Goal: Information Seeking & Learning: Learn about a topic

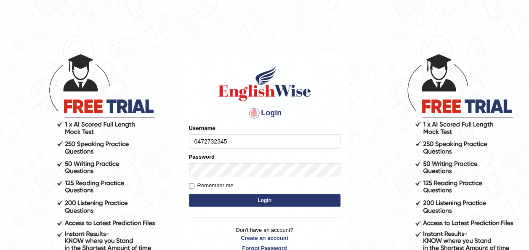
type input "0472732345"
click at [210, 159] on label "Password" at bounding box center [202, 157] width 26 height 8
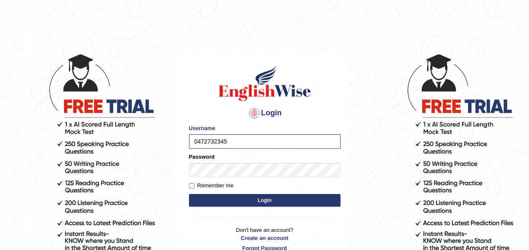
click at [238, 203] on button "Login" at bounding box center [265, 200] width 152 height 13
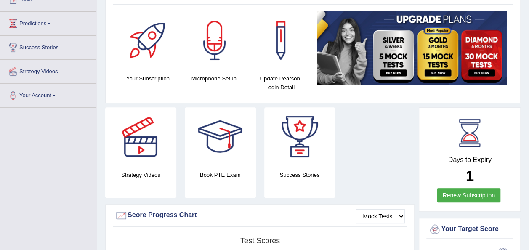
scroll to position [101, 0]
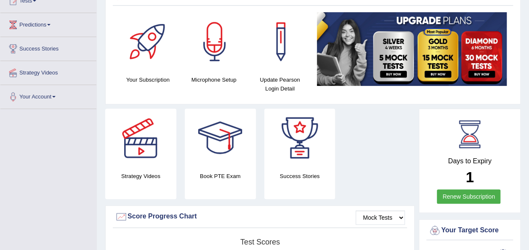
click at [459, 195] on link "Renew Subscription" at bounding box center [469, 197] width 64 height 14
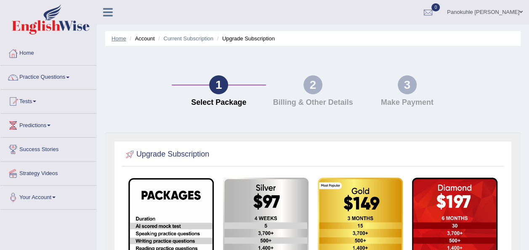
click at [120, 40] on link "Home" at bounding box center [119, 38] width 15 height 6
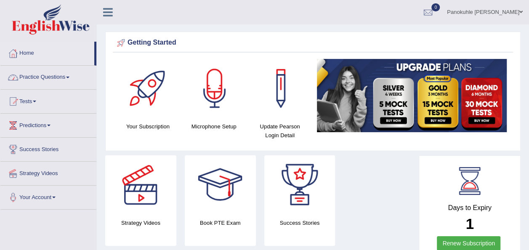
click at [67, 78] on link "Practice Questions" at bounding box center [48, 76] width 96 height 21
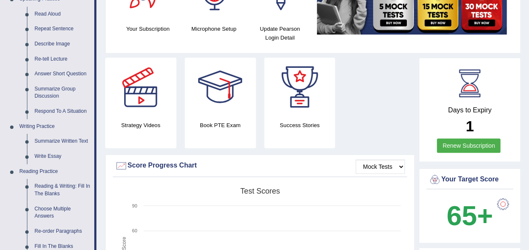
scroll to position [99, 0]
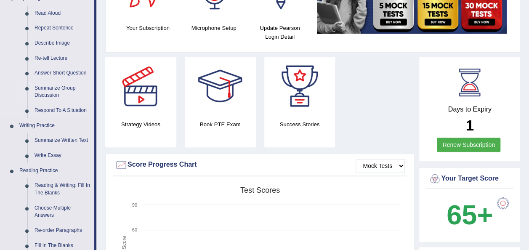
click at [62, 88] on link "Summarize Group Discussion" at bounding box center [63, 92] width 64 height 22
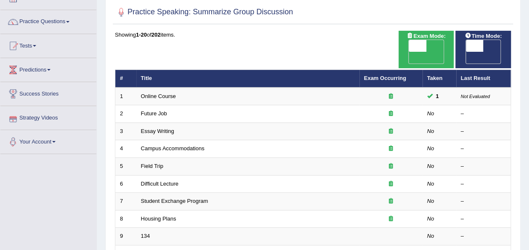
scroll to position [41, 0]
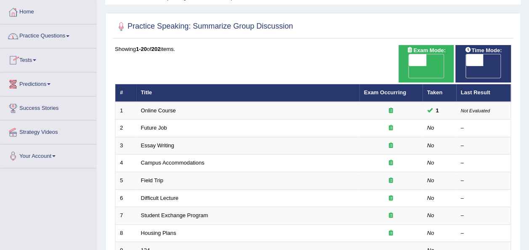
click at [70, 32] on link "Practice Questions" at bounding box center [48, 34] width 96 height 21
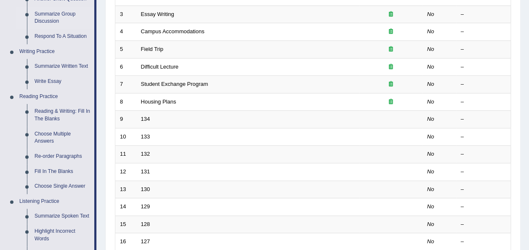
scroll to position [177, 0]
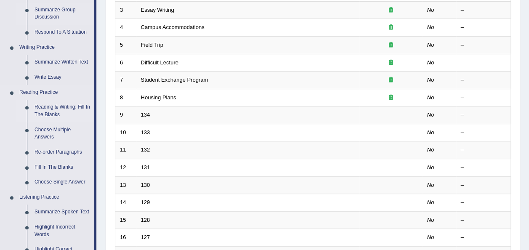
click at [65, 106] on link "Reading & Writing: Fill In The Blanks" at bounding box center [63, 111] width 64 height 22
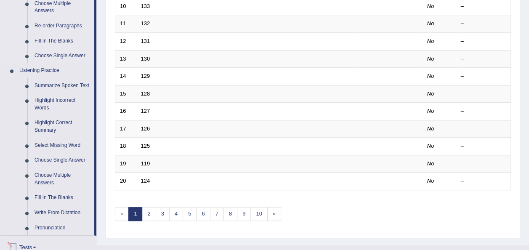
scroll to position [403, 0]
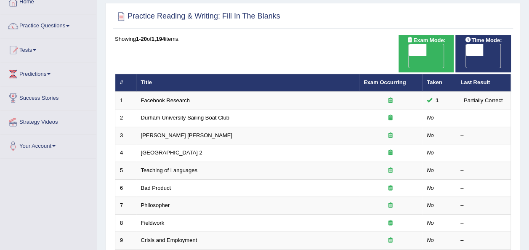
scroll to position [52, 0]
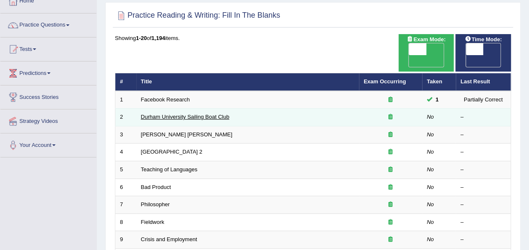
click at [194, 114] on link "Durham University Sailing Boat Club" at bounding box center [185, 117] width 88 height 6
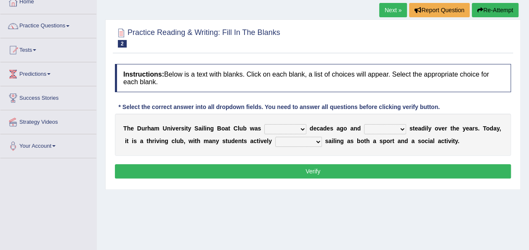
scroll to position [67, 0]
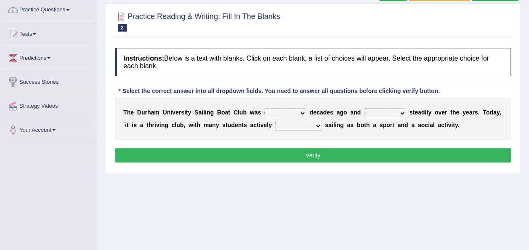
click at [293, 114] on select "found fund founded find" at bounding box center [285, 113] width 42 height 10
select select "founded"
click at [264, 108] on select "found fund founded find" at bounding box center [285, 113] width 42 height 10
click at [387, 112] on select "grow growing has grown grown" at bounding box center [385, 113] width 42 height 10
select select "has grown"
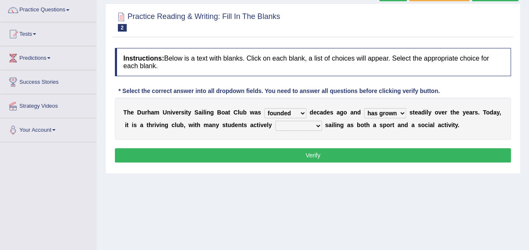
click at [364, 108] on select "grow growing has grown grown" at bounding box center [385, 113] width 42 height 10
click at [285, 126] on select "enjoy enjoyed are enjoying enjoying" at bounding box center [298, 126] width 47 height 10
select select "enjoying"
click at [275, 121] on select "enjoy enjoyed are enjoying enjoying" at bounding box center [298, 126] width 47 height 10
click at [318, 155] on button "Verify" at bounding box center [313, 155] width 396 height 14
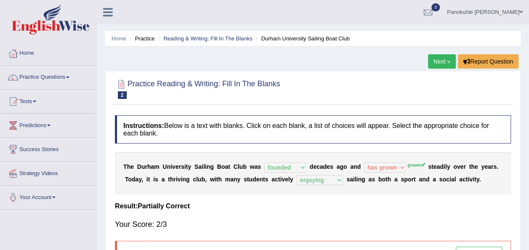
scroll to position [0, 0]
click at [441, 60] on link "Next »" at bounding box center [442, 61] width 28 height 14
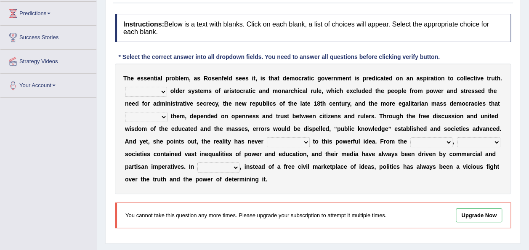
scroll to position [117, 0]
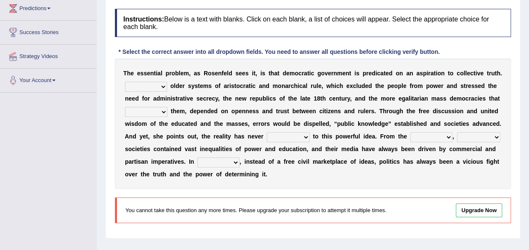
click at [161, 87] on select "Like Unlike Likely Safely" at bounding box center [146, 87] width 42 height 10
select select "Unlike"
click at [125, 82] on select "Like Unlike Likely Safely" at bounding box center [146, 87] width 42 height 10
click at [168, 107] on select "readed grated succeeded printed" at bounding box center [146, 112] width 43 height 10
select select "succeeded"
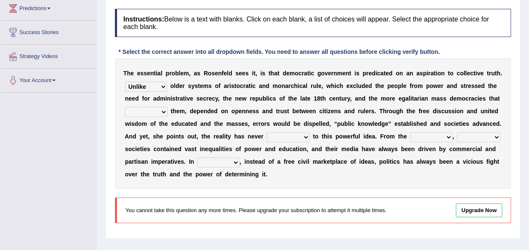
click at [168, 107] on select "readed grated succeeded printed" at bounding box center [146, 112] width 43 height 10
click at [267, 136] on select "saved up stood up brought up lived up" at bounding box center [288, 137] width 43 height 10
select select "stood up"
click at [267, 132] on select "saved up stood up brought up lived up" at bounding box center [288, 137] width 43 height 10
click at [411, 138] on select "outset ranged stood caught" at bounding box center [432, 137] width 42 height 10
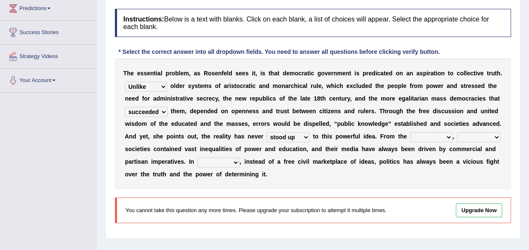
select select "outset"
click at [411, 132] on select "outset ranged stood caught" at bounding box center [432, 137] width 42 height 10
click at [457, 136] on select "freedom democratic media stilled" at bounding box center [478, 137] width 43 height 10
select select "democratic"
click at [457, 132] on select "freedom democratic media stilled" at bounding box center [478, 137] width 43 height 10
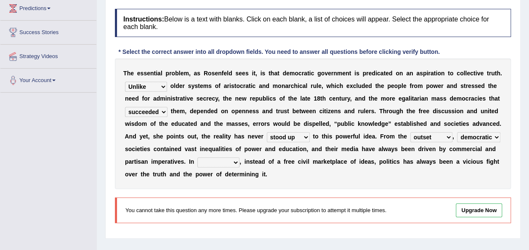
click at [198, 164] on select "power practice ideas fought" at bounding box center [219, 163] width 42 height 10
click at [198, 158] on select "power practice ideas fought" at bounding box center [219, 163] width 42 height 10
click at [198, 160] on select "power practice ideas fought" at bounding box center [219, 163] width 42 height 10
select select "power"
click at [198, 158] on select "power practice ideas fought" at bounding box center [219, 163] width 42 height 10
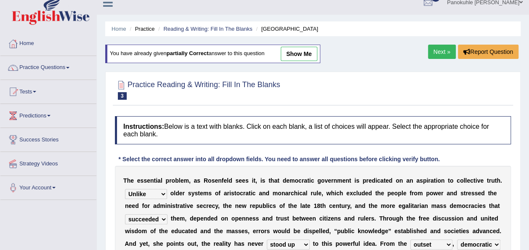
scroll to position [0, 0]
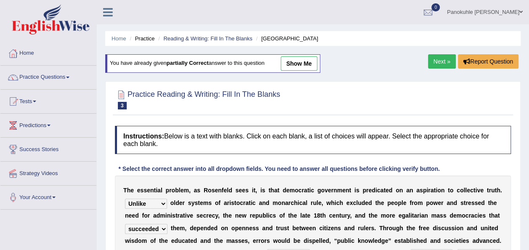
click at [438, 56] on link "Next »" at bounding box center [442, 61] width 28 height 14
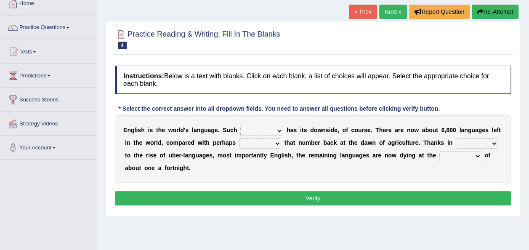
scroll to position [51, 0]
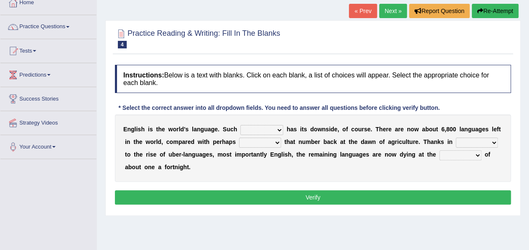
click at [269, 128] on select "power idea subject dominance" at bounding box center [261, 130] width 43 height 10
select select "dominance"
click at [240, 125] on select "power idea subject dominance" at bounding box center [261, 130] width 43 height 10
click at [250, 142] on select "rise twice firstly never" at bounding box center [260, 143] width 42 height 10
select select "twice"
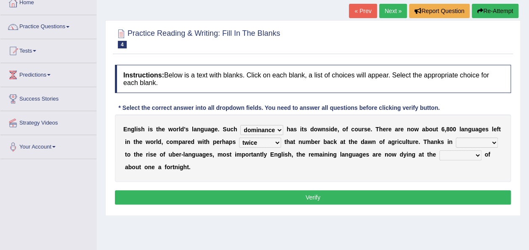
click at [239, 138] on select "rise twice firstly never" at bounding box center [260, 143] width 42 height 10
click at [456, 142] on select "rare start part bother" at bounding box center [477, 143] width 42 height 10
select select "start"
click at [456, 138] on select "rare start part bother" at bounding box center [477, 143] width 42 height 10
click at [440, 155] on select "state rate wait great" at bounding box center [461, 155] width 42 height 10
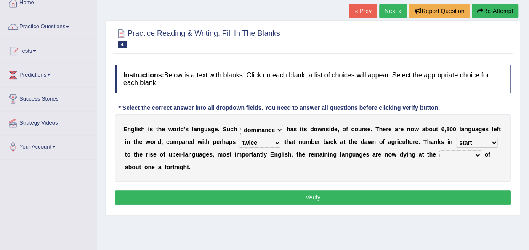
select select "rate"
click at [440, 150] on select "state rate wait great" at bounding box center [461, 155] width 42 height 10
click at [456, 142] on select "rare start part bother" at bounding box center [477, 143] width 42 height 10
select select "part"
click at [456, 138] on select "rare start part bother" at bounding box center [477, 143] width 42 height 10
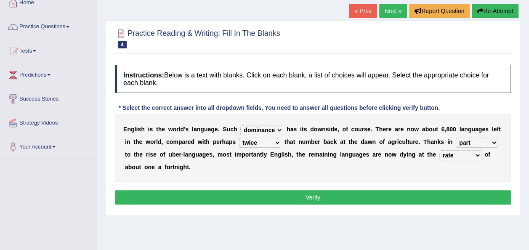
click at [456, 143] on select "rare start part bother" at bounding box center [477, 143] width 42 height 10
click at [472, 211] on div "Home Practice Reading & Writing: Fill In The Blanks English Language « Prev Nex…" at bounding box center [313, 159] width 433 height 421
click at [269, 129] on select "power idea subject dominance" at bounding box center [261, 130] width 43 height 10
click at [321, 190] on button "Verify" at bounding box center [313, 197] width 396 height 14
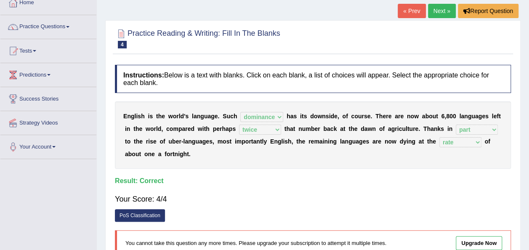
click at [441, 13] on link "Next »" at bounding box center [442, 11] width 28 height 14
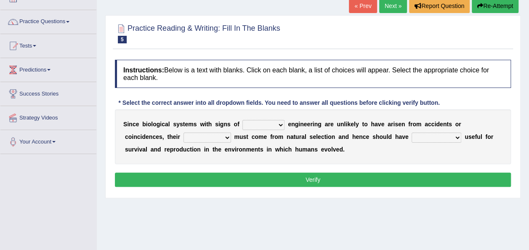
scroll to position [56, 0]
click at [272, 124] on select "system national extra complex" at bounding box center [264, 125] width 42 height 10
select select "national"
click at [243, 120] on select "system national extra complex" at bounding box center [264, 125] width 42 height 10
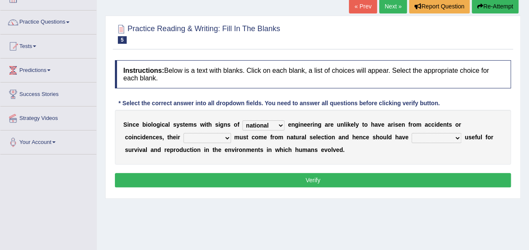
scroll to position [54, 0]
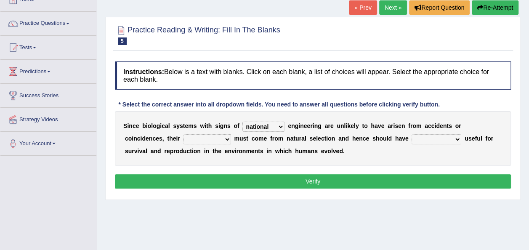
click at [184, 140] on select "presence organisation registration structures" at bounding box center [208, 139] width 48 height 10
click at [184, 134] on select "presence organisation registration structures" at bounding box center [208, 139] width 48 height 10
click at [152, 163] on div "S i n c e b i o l o g i c a l s y s t e m s w i t h s i g n s o f system nation…" at bounding box center [313, 138] width 396 height 55
click at [271, 124] on select "system national extra complex" at bounding box center [264, 127] width 42 height 10
click at [303, 161] on div "S i n c e b i o l o g i c a l s y s t e m s w i t h s i g n s o f system nation…" at bounding box center [313, 138] width 396 height 55
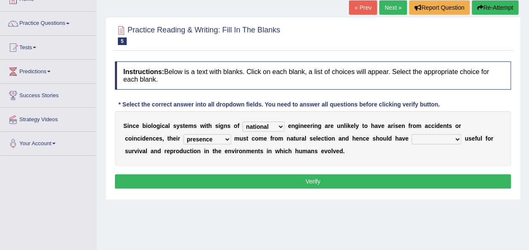
click at [184, 139] on select "presence organisation registration structures" at bounding box center [208, 139] width 48 height 10
select select "structures"
click at [184, 134] on select "presence organisation registration structures" at bounding box center [208, 139] width 48 height 10
click at [412, 138] on select "functions cultures samples introductions" at bounding box center [437, 139] width 50 height 10
select select "functions"
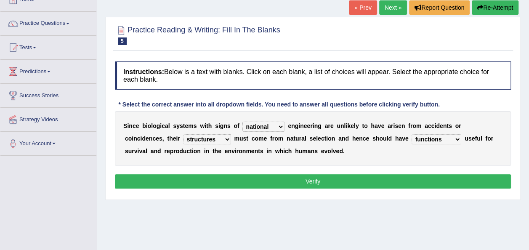
click at [412, 134] on select "functions cultures samples introductions" at bounding box center [437, 139] width 50 height 10
click at [311, 179] on button "Verify" at bounding box center [313, 181] width 396 height 14
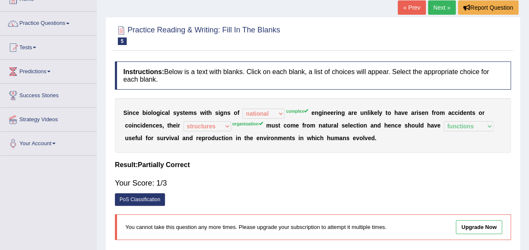
click at [439, 9] on link "Next »" at bounding box center [442, 7] width 28 height 14
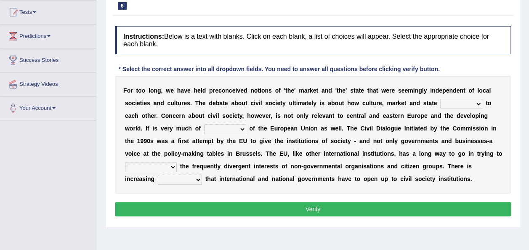
scroll to position [90, 0]
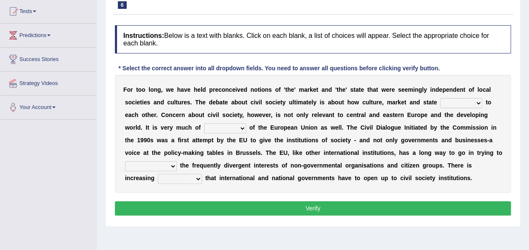
click at [441, 103] on select "stay relate bring telling" at bounding box center [462, 103] width 42 height 10
select select "relate"
click at [441, 98] on select "stay relate bring telling" at bounding box center [462, 103] width 42 height 10
click at [204, 129] on select "interest brought shown suspect" at bounding box center [225, 128] width 42 height 10
select select "interest"
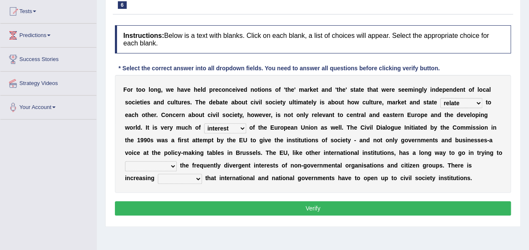
click at [204, 123] on select "interest brought shown suspect" at bounding box center [225, 128] width 42 height 10
click at [177, 161] on select "indulge express supreme accommodate" at bounding box center [151, 166] width 52 height 10
select select "indulge"
click at [177, 161] on select "indulge express supreme accommodate" at bounding box center [151, 166] width 52 height 10
click at [202, 174] on select "tolerance expression recognition sample" at bounding box center [180, 179] width 44 height 10
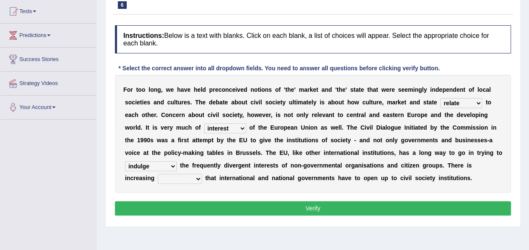
select select "tolerance"
click at [202, 174] on select "tolerance expression recognition sample" at bounding box center [180, 179] width 44 height 10
click at [431, 182] on div "F o r t o o l o n g , w e h a v e h e l d p r e c o n c e i v e d n o t i o n s…" at bounding box center [313, 134] width 396 height 118
click at [306, 207] on button "Verify" at bounding box center [313, 208] width 396 height 14
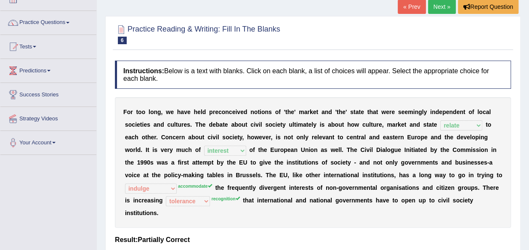
scroll to position [0, 0]
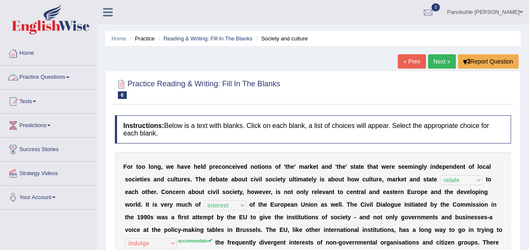
click at [69, 77] on span at bounding box center [67, 78] width 3 height 2
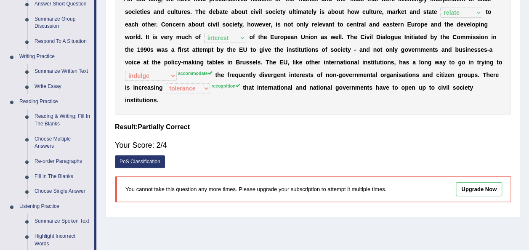
scroll to position [171, 0]
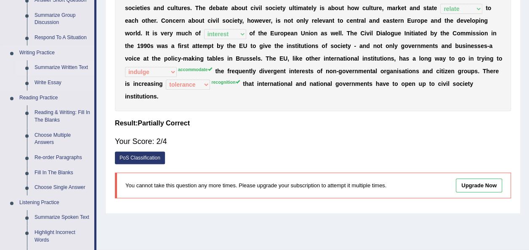
click at [67, 65] on link "Summarize Written Text" at bounding box center [63, 67] width 64 height 15
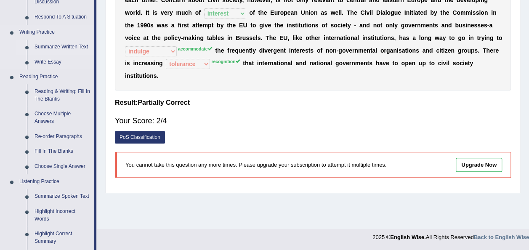
scroll to position [406, 0]
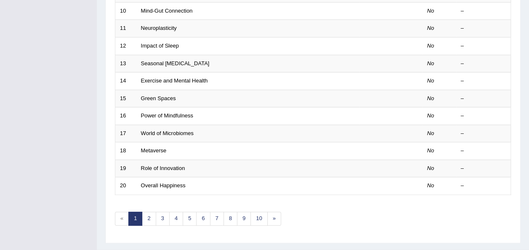
scroll to position [303, 0]
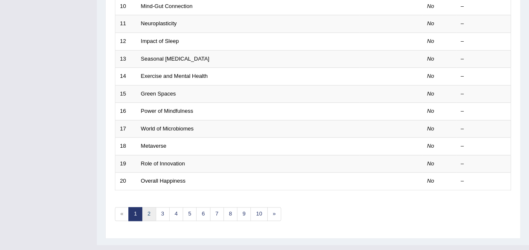
click at [148, 207] on link "2" at bounding box center [149, 214] width 14 height 14
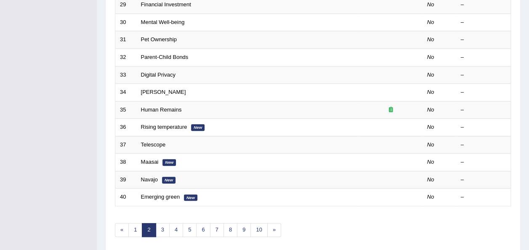
scroll to position [288, 0]
click at [162, 222] on link "3" at bounding box center [163, 229] width 14 height 14
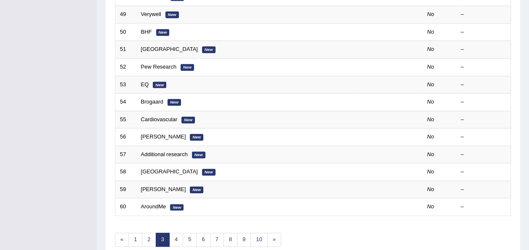
scroll to position [303, 0]
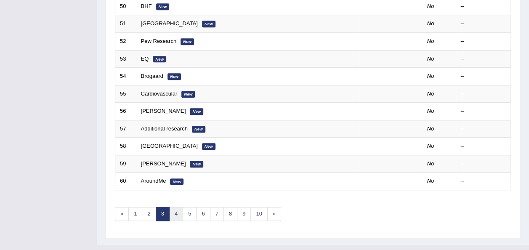
click at [174, 207] on link "4" at bounding box center [176, 214] width 14 height 14
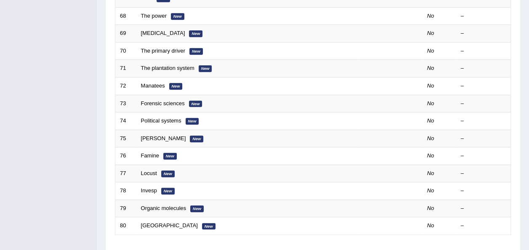
scroll to position [303, 0]
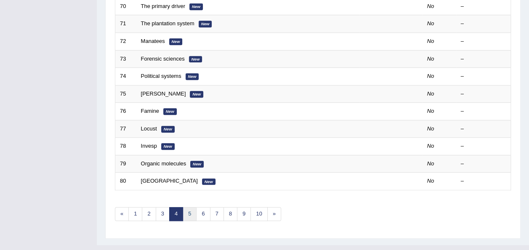
click at [184, 207] on link "5" at bounding box center [190, 214] width 14 height 14
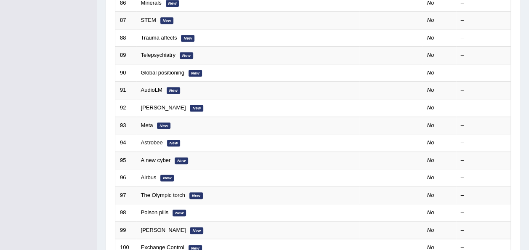
scroll to position [303, 0]
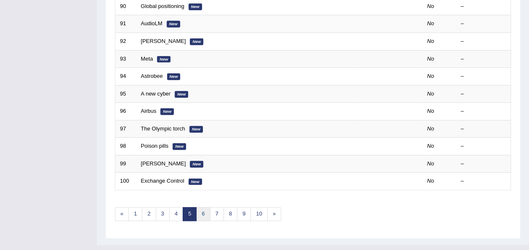
click at [200, 207] on link "6" at bounding box center [203, 214] width 14 height 14
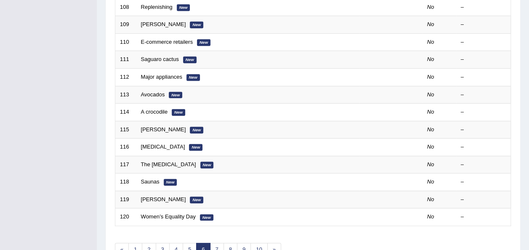
scroll to position [303, 0]
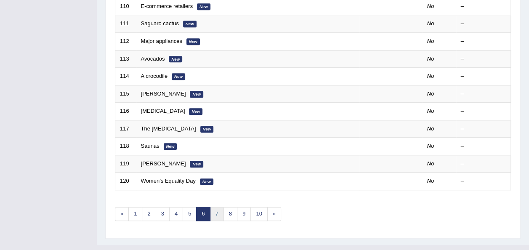
click at [216, 207] on link "7" at bounding box center [217, 214] width 14 height 14
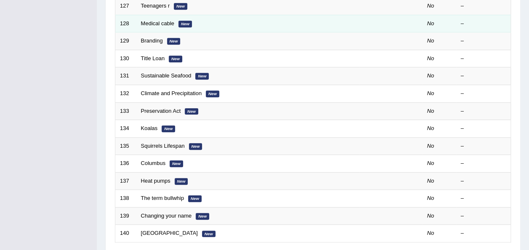
scroll to position [303, 0]
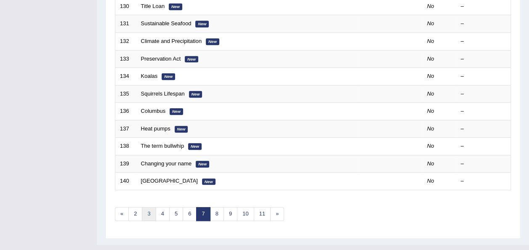
click at [144, 207] on link "3" at bounding box center [149, 214] width 14 height 14
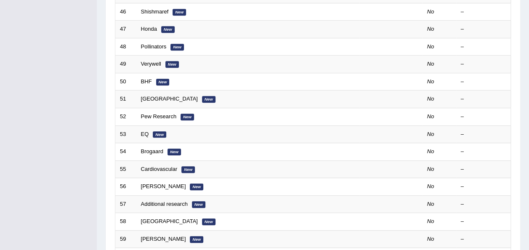
scroll to position [303, 0]
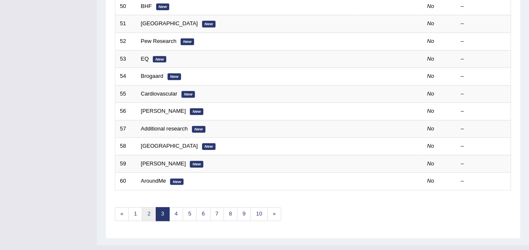
click at [145, 207] on link "2" at bounding box center [149, 214] width 14 height 14
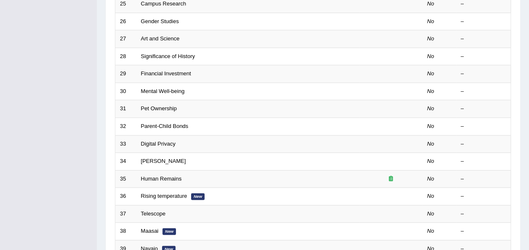
scroll to position [303, 0]
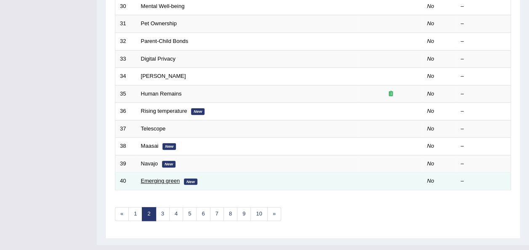
click at [167, 178] on link "Emerging green" at bounding box center [160, 181] width 39 height 6
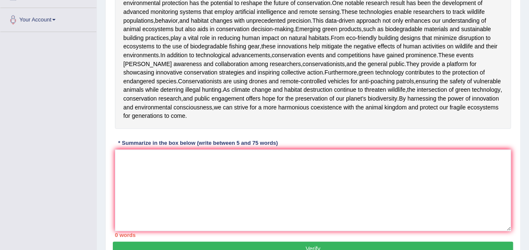
scroll to position [178, 0]
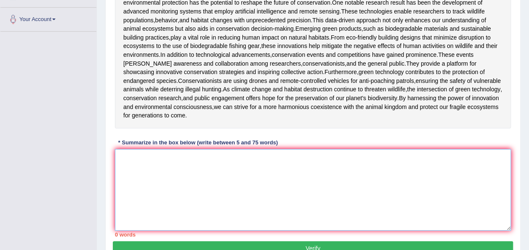
click at [165, 221] on textarea at bounding box center [313, 190] width 396 height 82
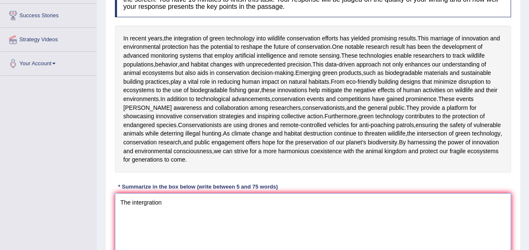
scroll to position [150, 0]
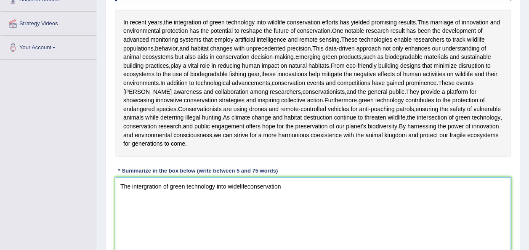
click at [249, 246] on textarea "The intergration of green technology into widelifeconservation" at bounding box center [313, 218] width 396 height 82
click at [291, 248] on textarea "The intergration of green technology into widelife conservation" at bounding box center [313, 218] width 396 height 82
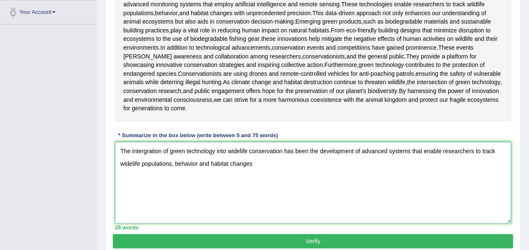
scroll to position [187, 0]
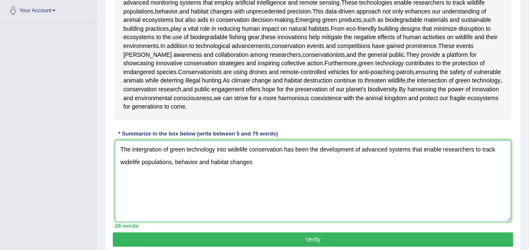
type textarea "The intergration of green technology into widelife conservation has been the de…"
